Goal: Task Accomplishment & Management: Use online tool/utility

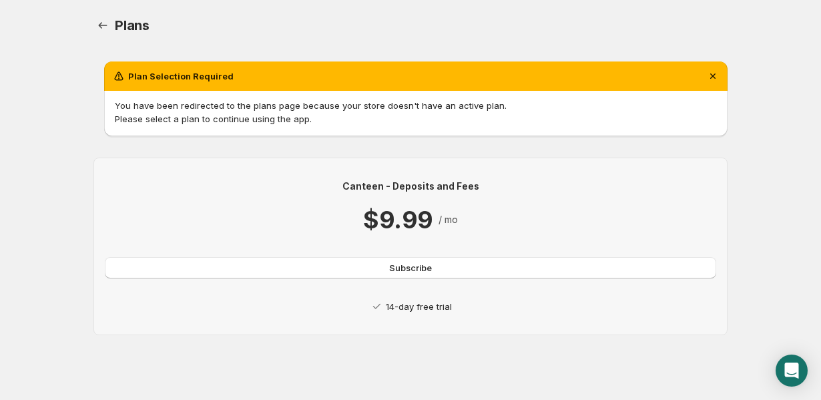
click at [421, 309] on p "14-day free trial" at bounding box center [419, 306] width 66 height 13
click at [412, 270] on span "Subscribe" at bounding box center [410, 267] width 43 height 13
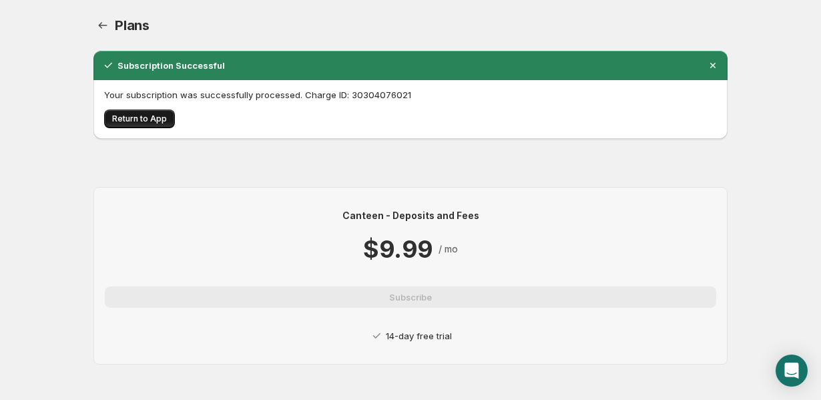
click at [138, 122] on span "Return to App" at bounding box center [139, 119] width 55 height 11
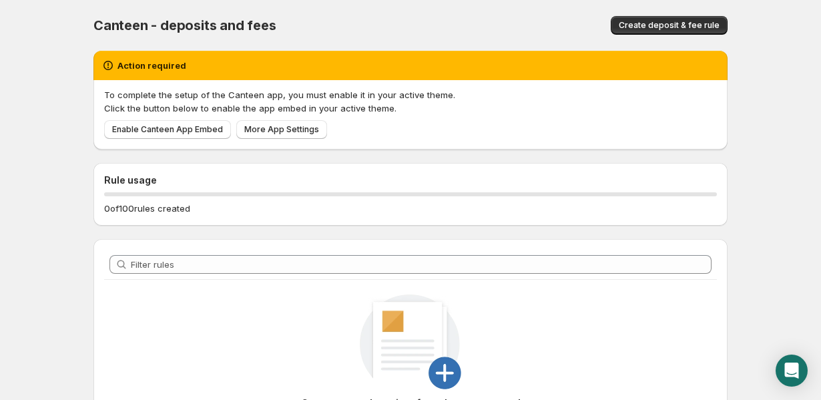
click at [204, 240] on div "Filter rules Create a new deposit or fee rule to get started Create a new depos…" at bounding box center [410, 378] width 634 height 279
click at [196, 134] on span "Enable Canteen App Embed" at bounding box center [167, 129] width 111 height 11
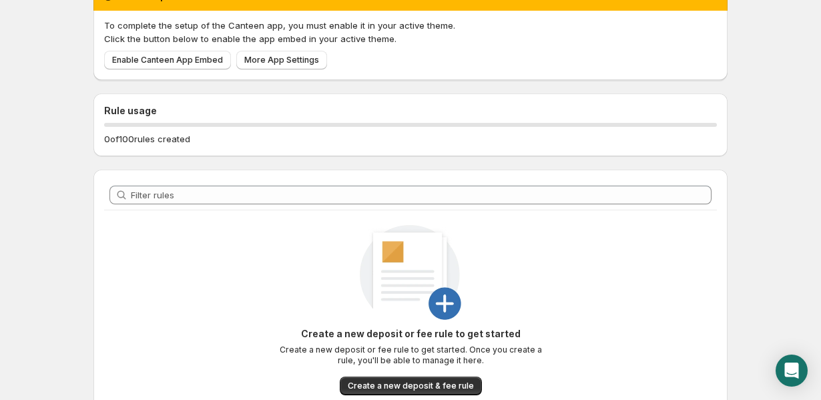
scroll to position [161, 0]
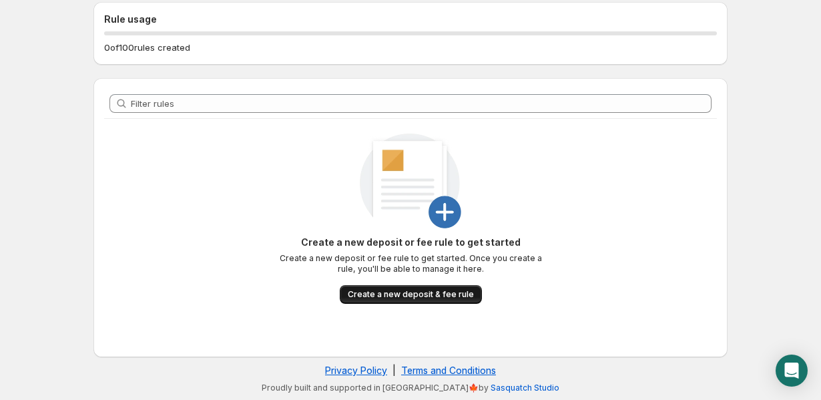
click at [395, 302] on button "Create a new deposit & fee rule" at bounding box center [411, 294] width 142 height 19
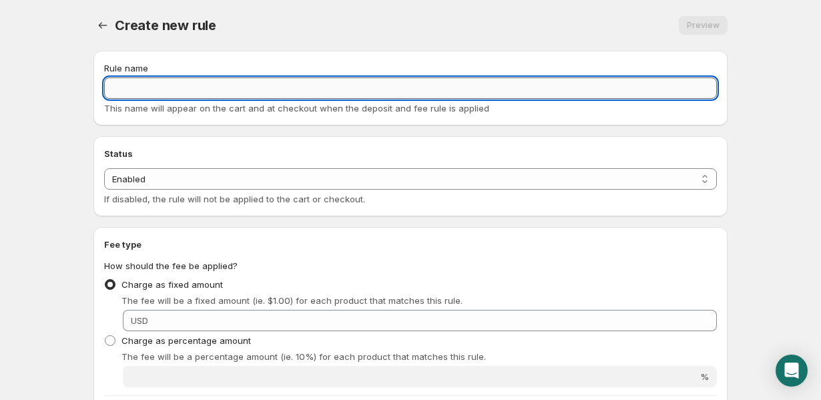
click at [239, 85] on input "Rule name" at bounding box center [410, 87] width 613 height 21
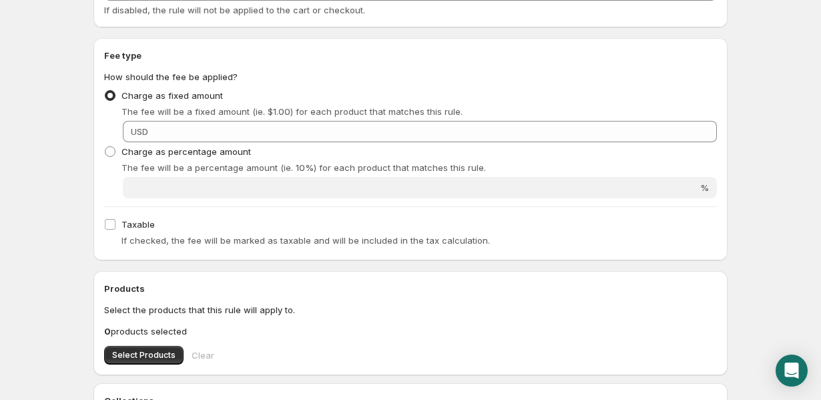
scroll to position [192, 0]
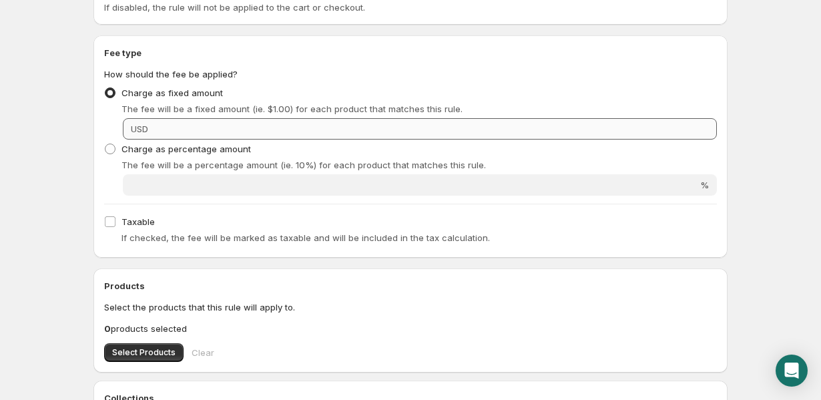
type input "Crit & Crumble Order Deposit"
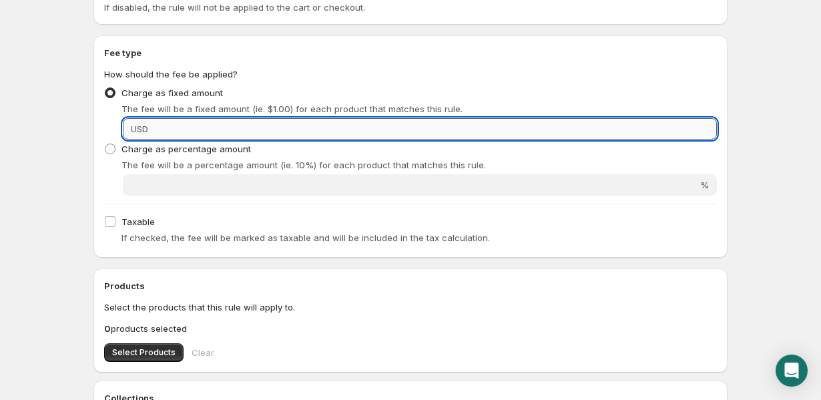
click at [182, 130] on input "Fixed amount" at bounding box center [434, 128] width 565 height 21
click at [107, 149] on span at bounding box center [110, 149] width 11 height 11
click at [105, 144] on input "Charge as percentage amount" at bounding box center [105, 144] width 1 height 1
radio input "true"
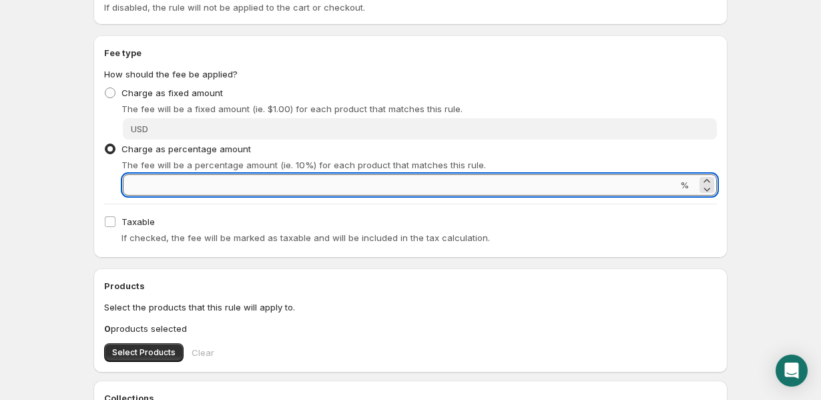
click at [163, 191] on input "Percentage amount" at bounding box center [400, 184] width 555 height 21
type input "50"
click at [129, 226] on span "Taxable" at bounding box center [138, 221] width 33 height 11
click at [116, 226] on input "Taxable" at bounding box center [110, 221] width 11 height 11
checkbox input "true"
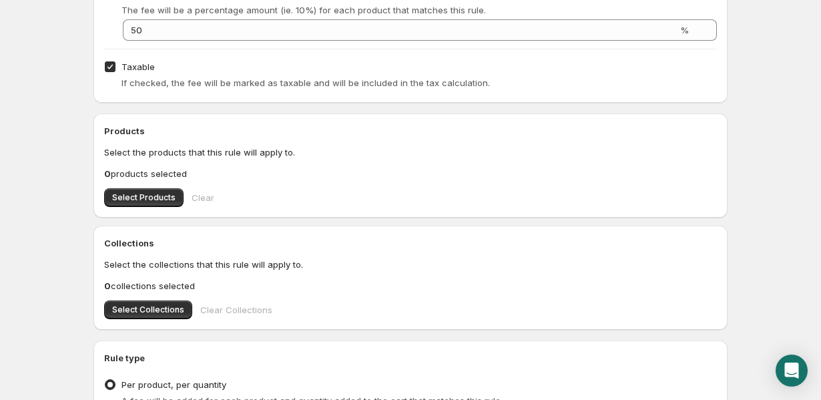
scroll to position [353, 0]
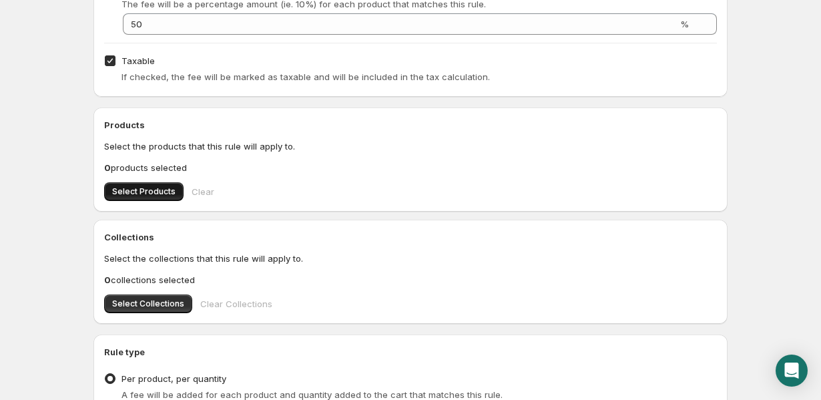
click at [164, 198] on button "Select Products" at bounding box center [143, 191] width 79 height 19
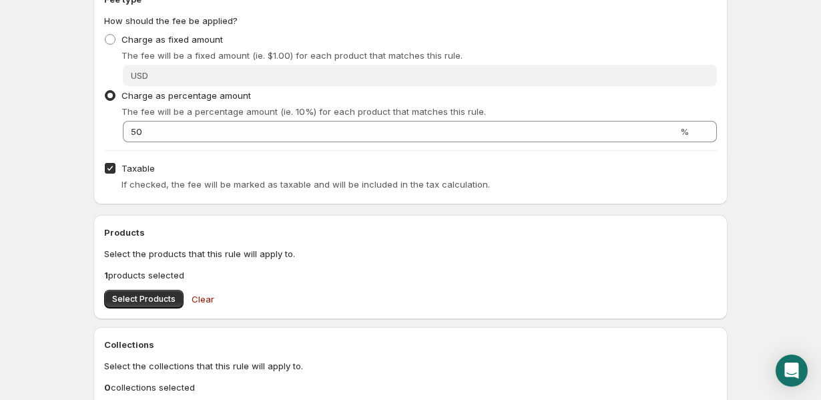
scroll to position [530, 0]
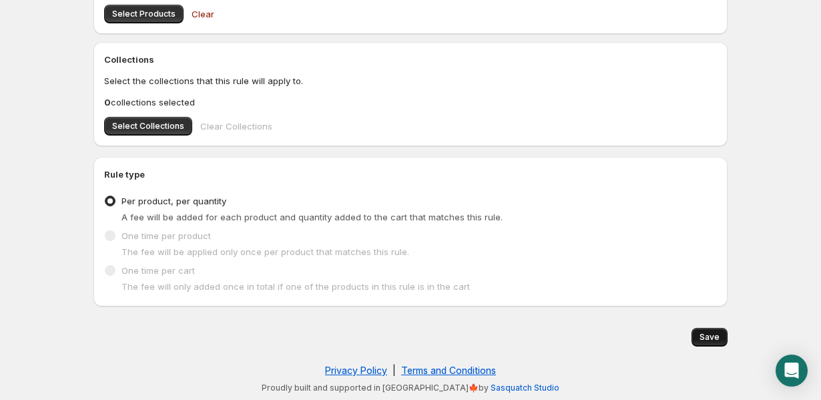
click at [711, 337] on span "Save" at bounding box center [710, 337] width 20 height 11
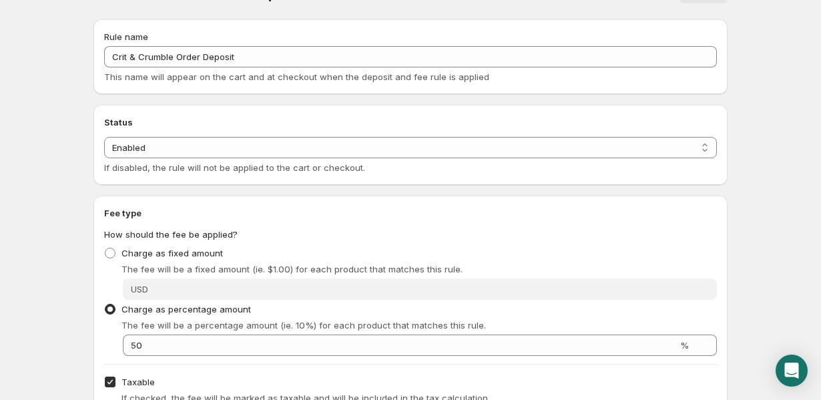
scroll to position [0, 0]
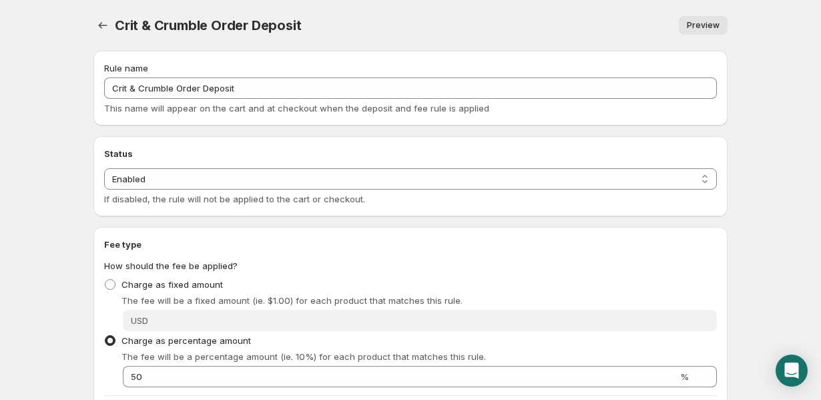
click at [696, 24] on span "Preview" at bounding box center [703, 25] width 33 height 11
click at [99, 23] on icon "Settings" at bounding box center [102, 25] width 13 height 13
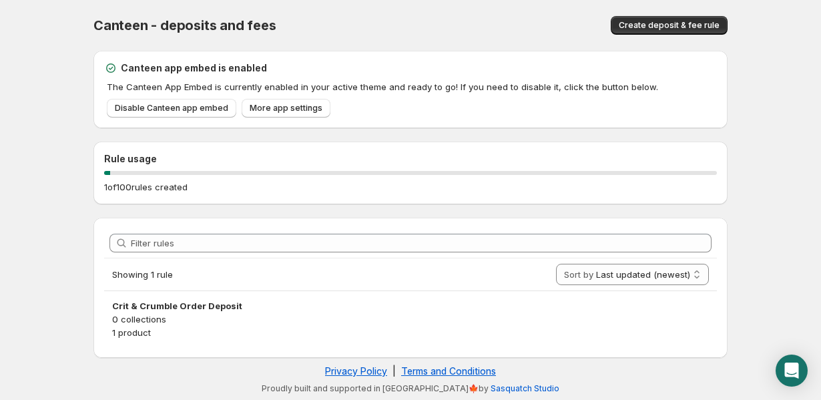
scroll to position [1, 0]
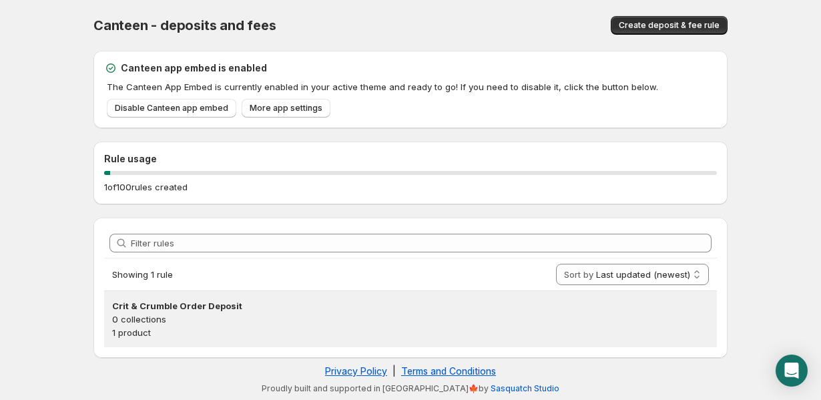
click at [334, 322] on p "0 collections" at bounding box center [410, 318] width 597 height 13
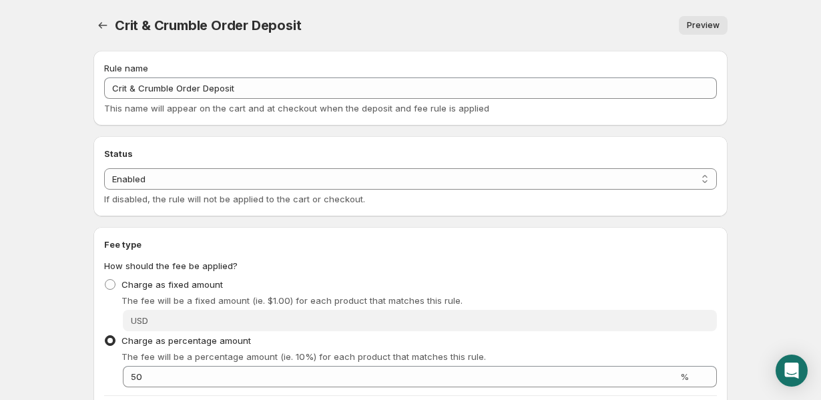
click at [698, 25] on span "Preview" at bounding box center [703, 25] width 33 height 11
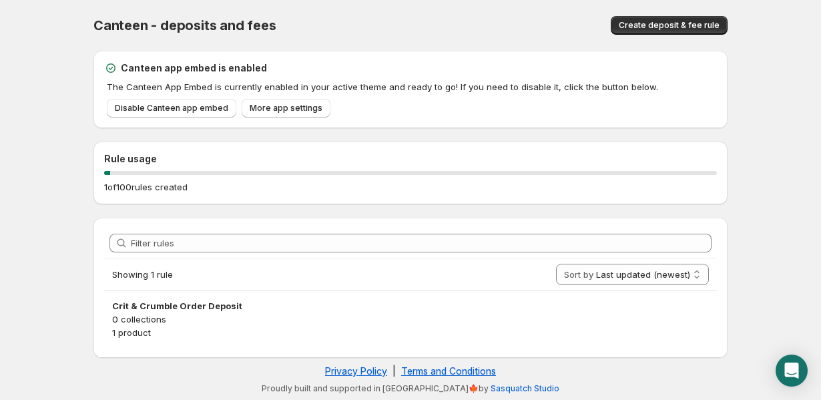
scroll to position [1, 0]
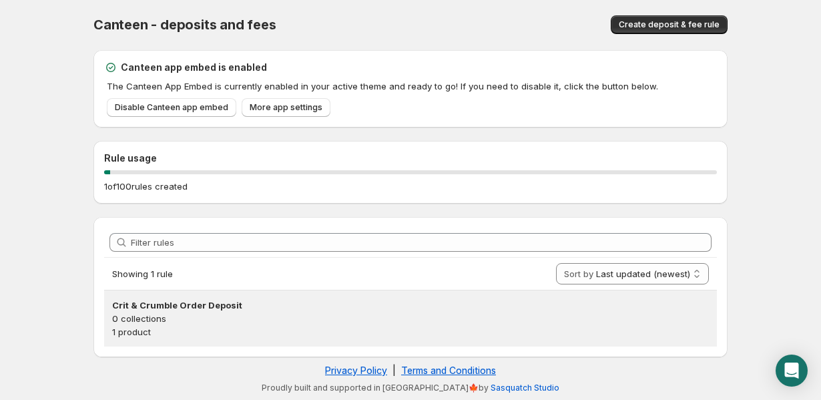
click at [210, 309] on h3 "Crit & Crumble Order Deposit" at bounding box center [410, 304] width 597 height 13
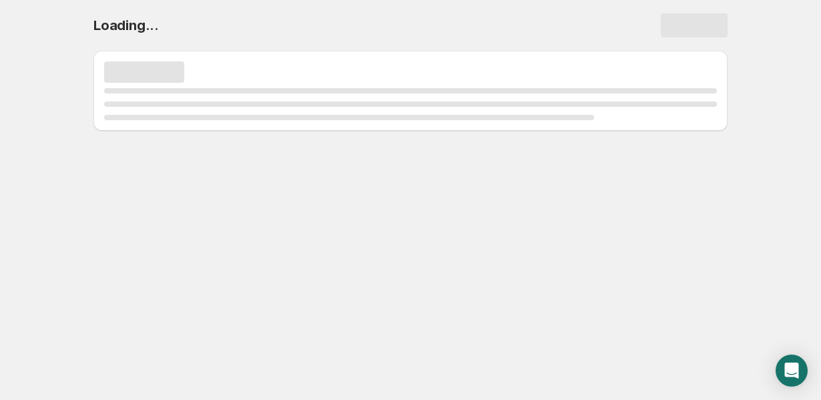
scroll to position [0, 0]
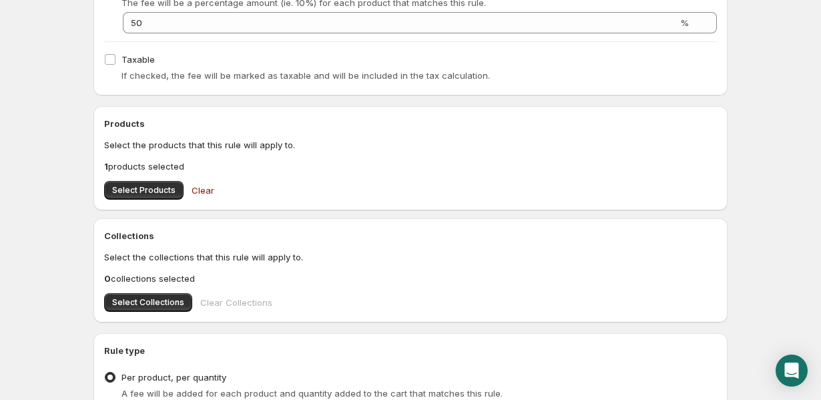
scroll to position [359, 0]
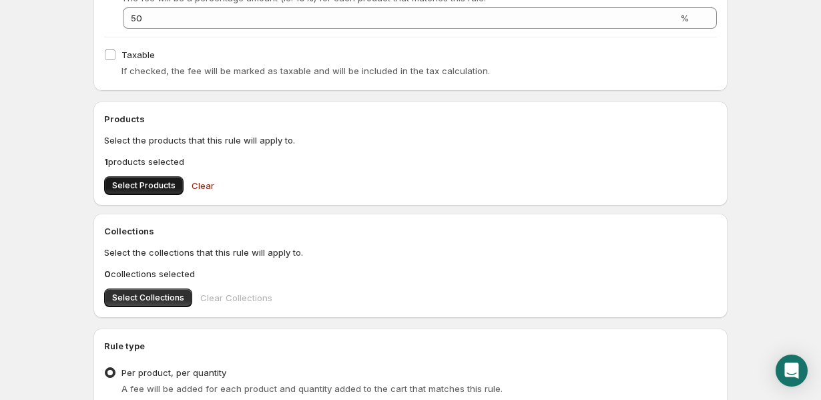
click at [142, 182] on span "Select Products" at bounding box center [143, 185] width 63 height 11
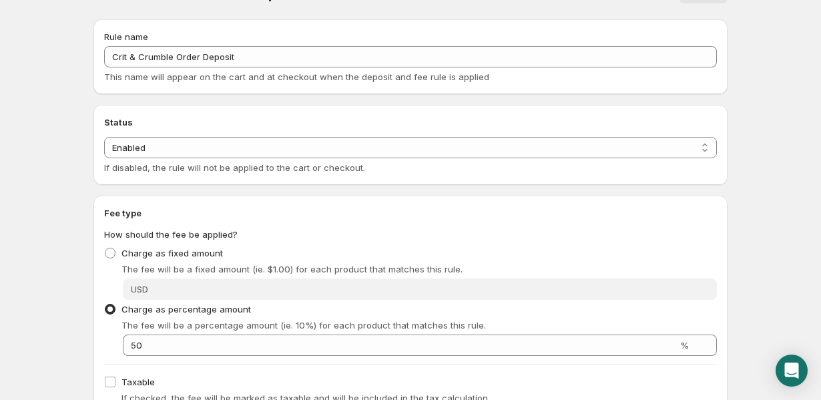
scroll to position [0, 0]
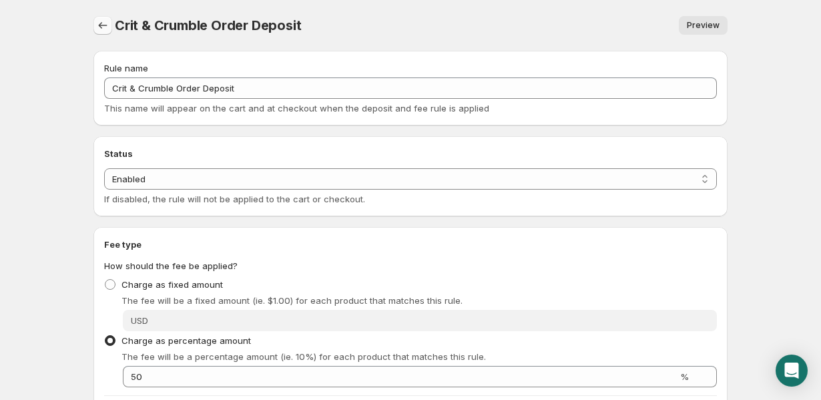
click at [106, 27] on icon "Settings" at bounding box center [102, 25] width 13 height 13
click at [101, 22] on icon "Settings" at bounding box center [102, 25] width 13 height 13
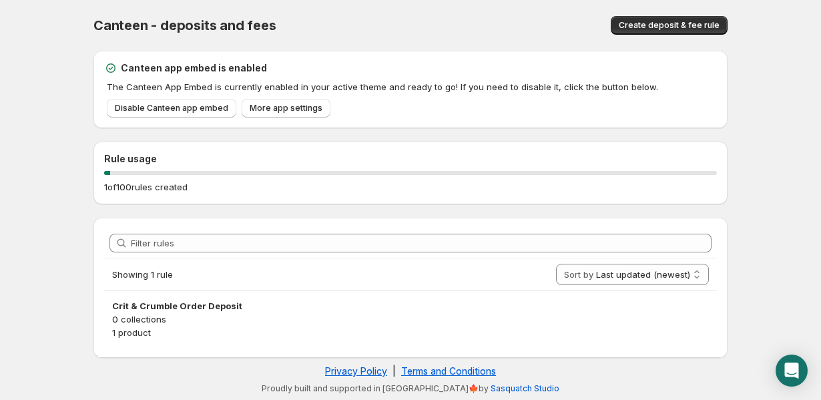
scroll to position [1, 0]
click at [666, 21] on span "Create deposit & fee rule" at bounding box center [669, 24] width 101 height 11
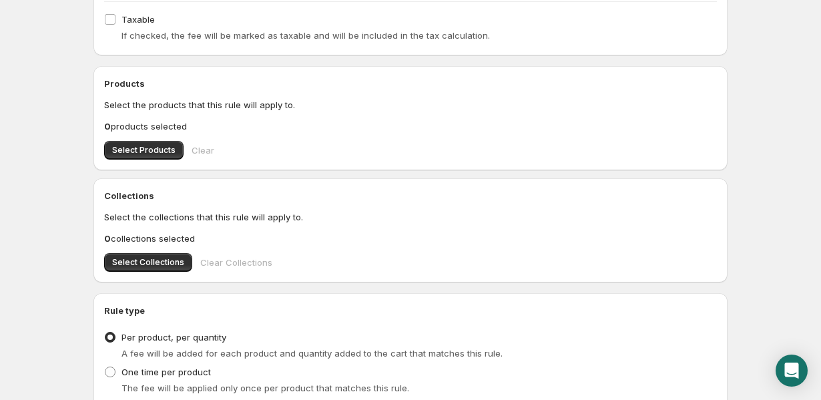
scroll to position [443, 0]
